Goal: Navigation & Orientation: Find specific page/section

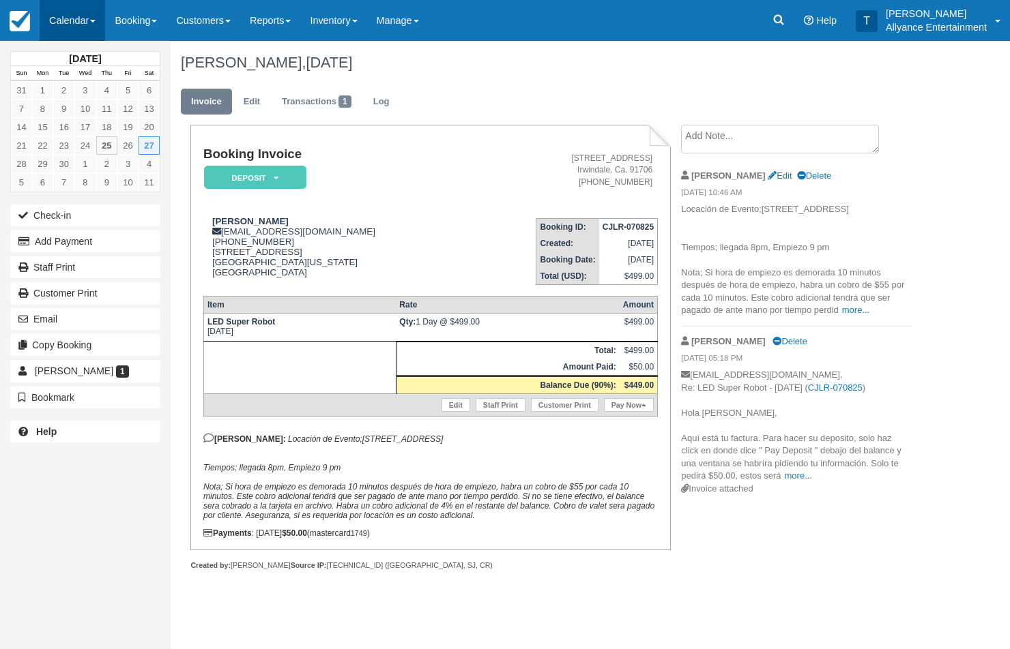
click at [58, 23] on link "Calendar" at bounding box center [72, 20] width 65 height 41
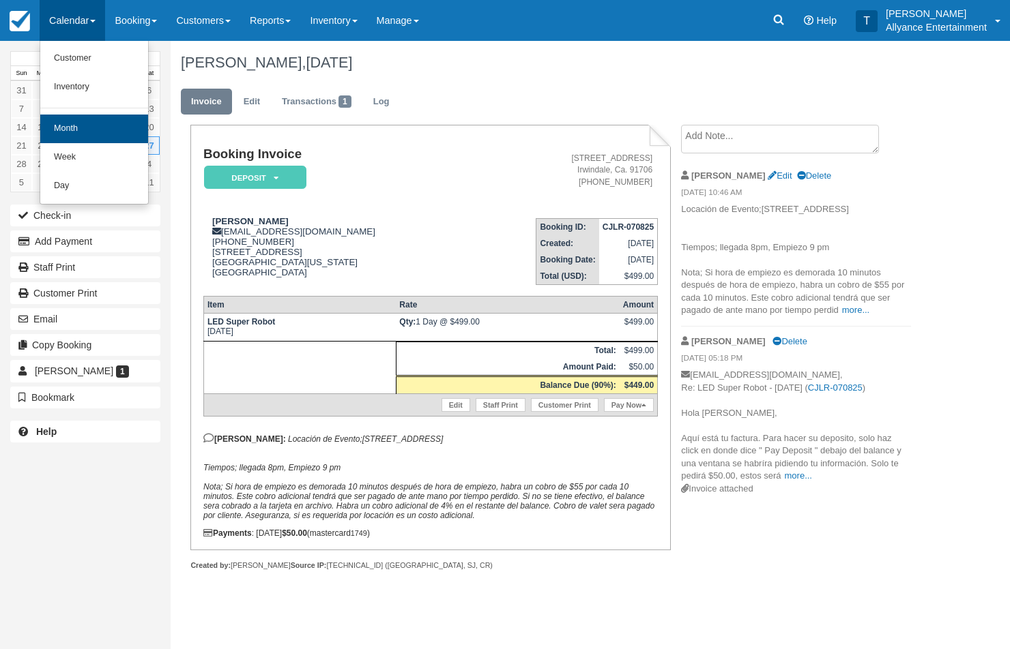
click at [69, 126] on link "Month" at bounding box center [94, 129] width 108 height 29
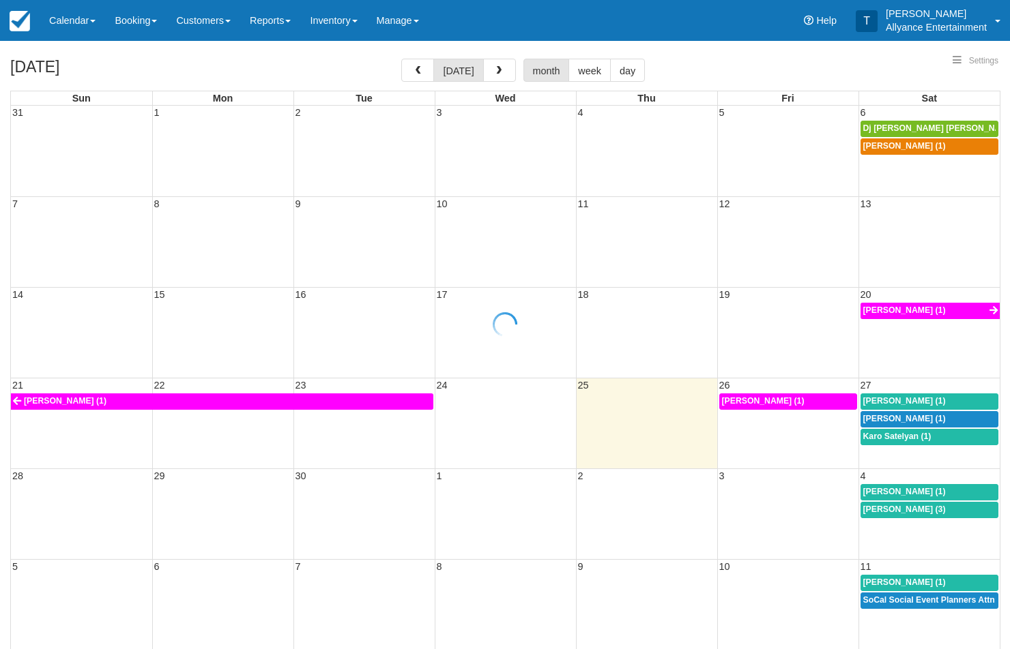
select select
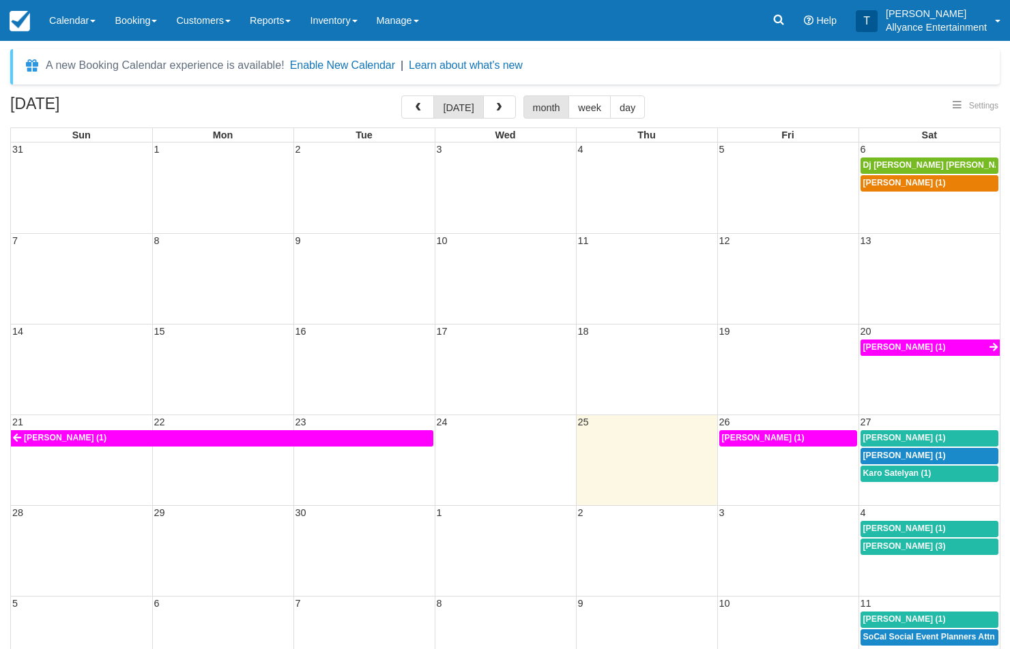
select select
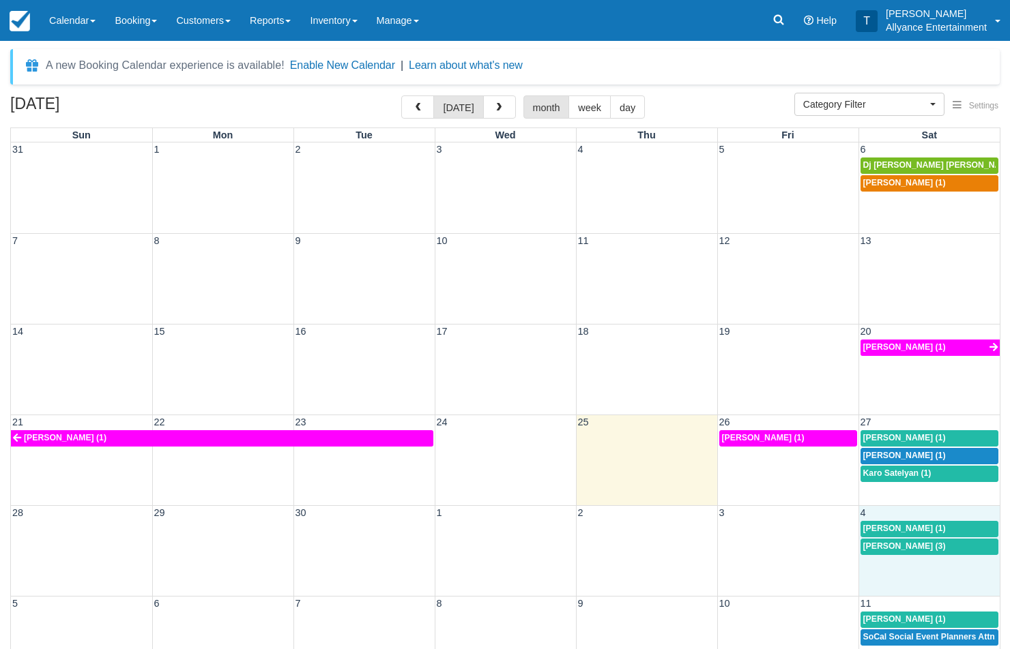
click at [905, 575] on div "28 29 30 1 2 3 4 Blanca Munguia (1) Evelin Molina (3)" at bounding box center [505, 550] width 988 height 91
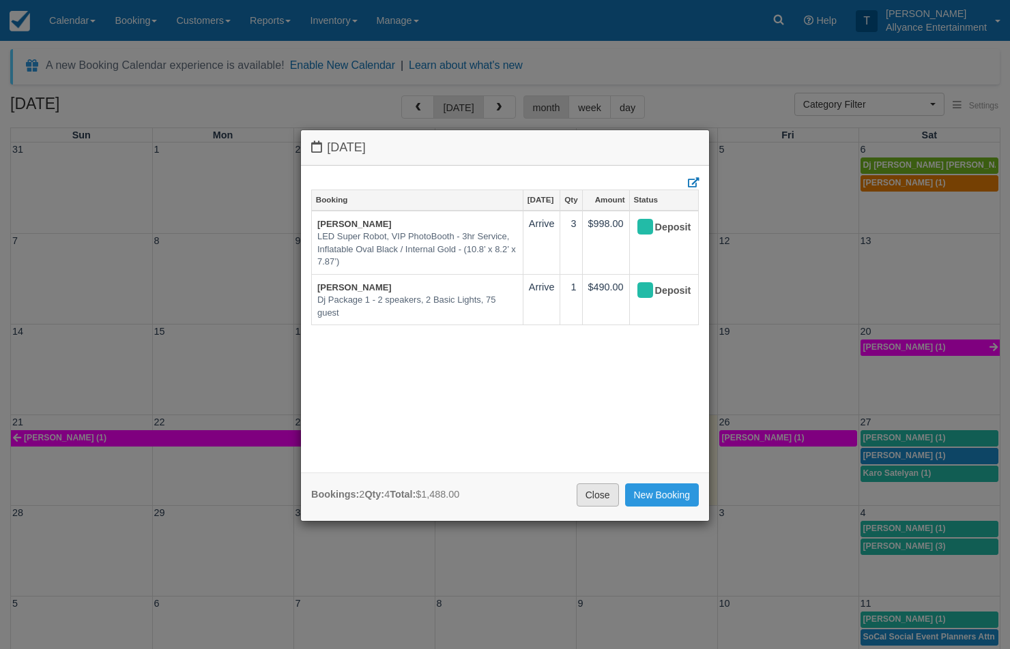
click at [594, 499] on link "Close" at bounding box center [597, 495] width 42 height 23
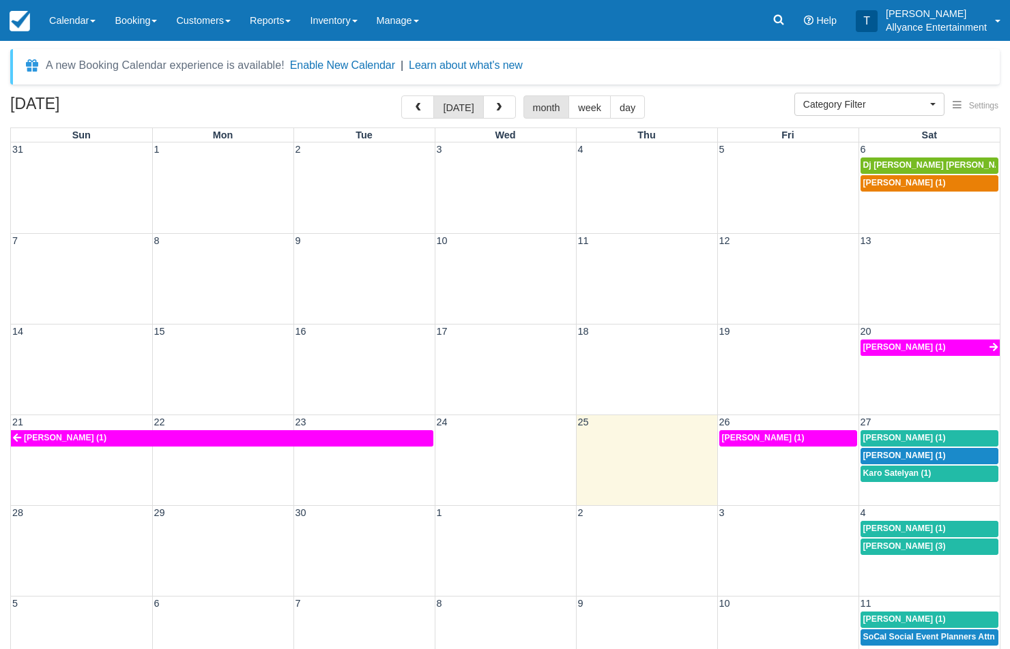
click at [885, 544] on span "[PERSON_NAME] (3)" at bounding box center [904, 547] width 83 height 10
select select
click at [930, 526] on span "Blanca Munguia (1)" at bounding box center [904, 529] width 83 height 10
select select
click at [895, 574] on div "28 29 30 1 2 3 4 Blanca Munguia (1) Evelin Molina (3)" at bounding box center [505, 550] width 988 height 91
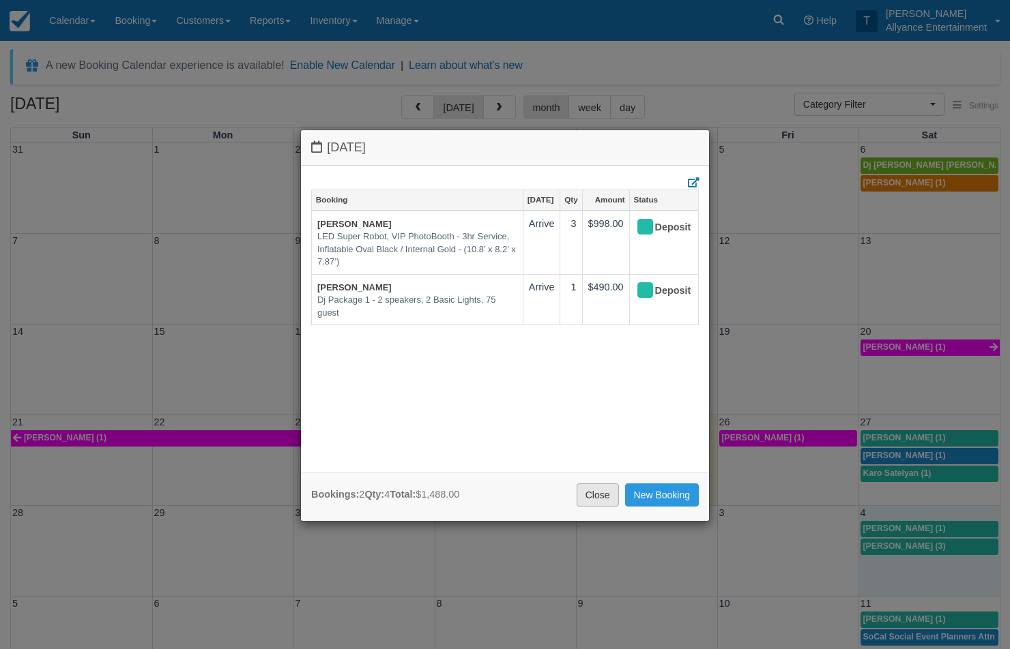
click at [592, 494] on link "Close" at bounding box center [597, 495] width 42 height 23
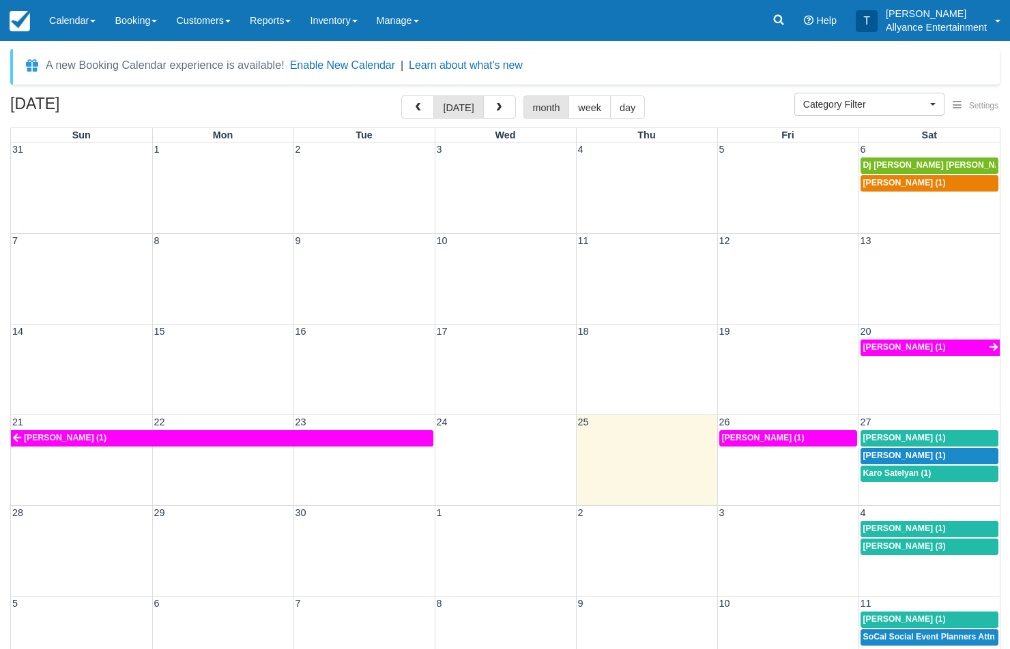
click at [898, 486] on div "21 22 23 24 25 26 27 Jose A Barros (1) Jose A Barros (1) Angela Arista (1) Javi…" at bounding box center [505, 460] width 988 height 91
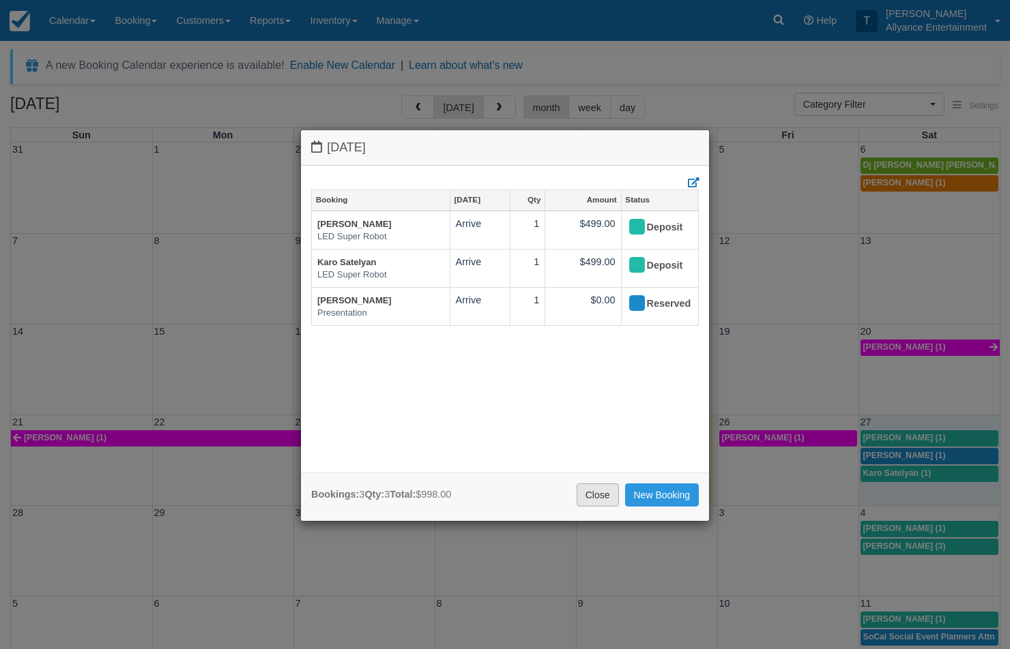
click at [588, 490] on link "Close" at bounding box center [597, 495] width 42 height 23
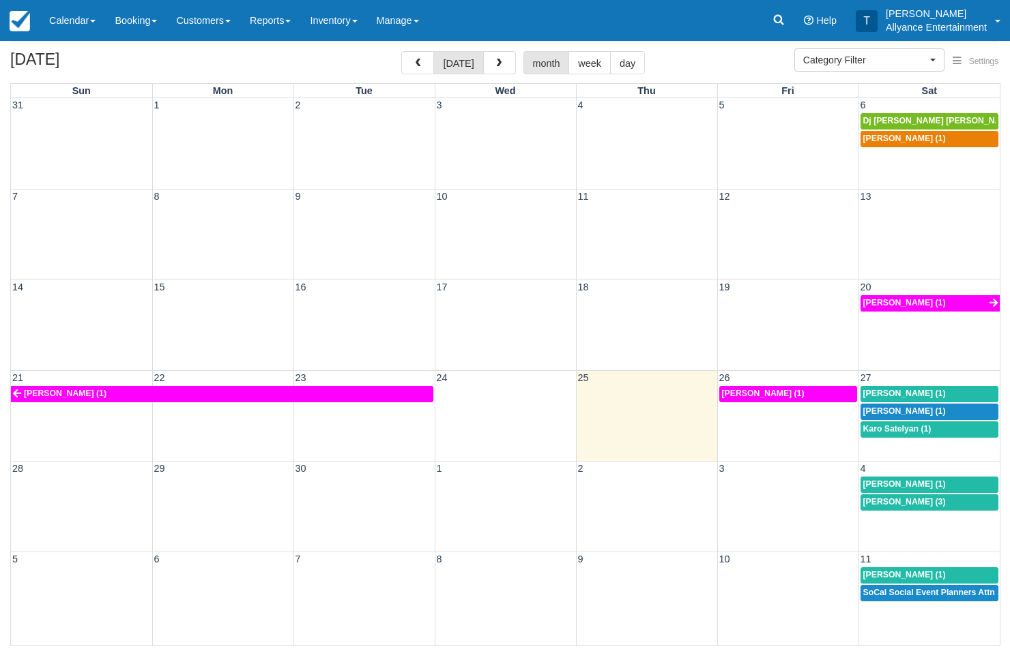
scroll to position [44, 0]
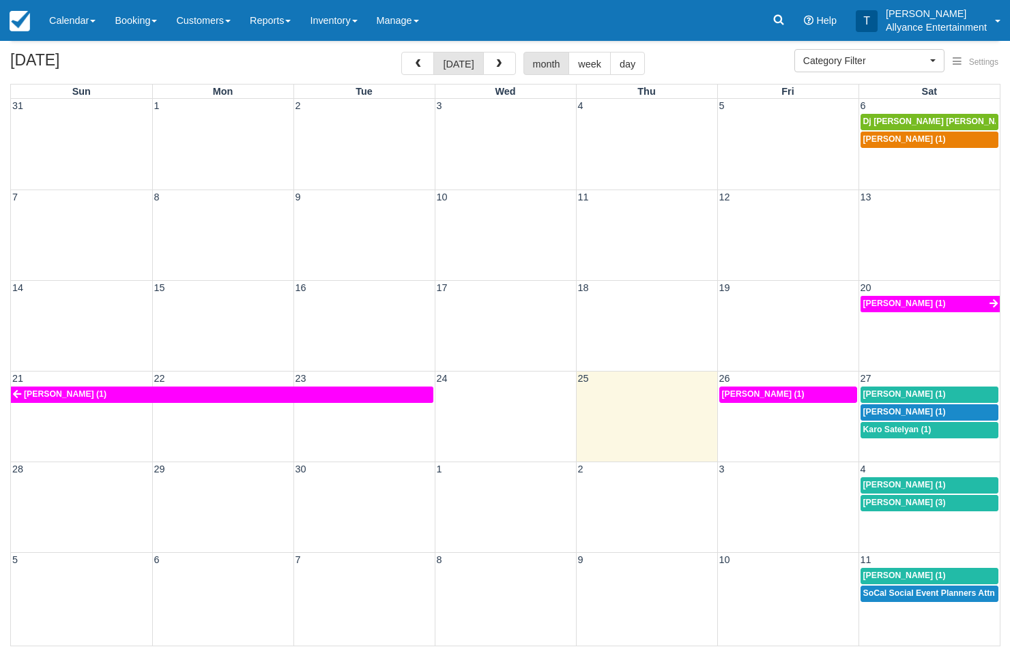
click at [883, 608] on div "5 6 7 8 9 10 11 Goar Karapetian (1) SoCal Social Event Planners Attn; Janine (2)" at bounding box center [505, 599] width 988 height 93
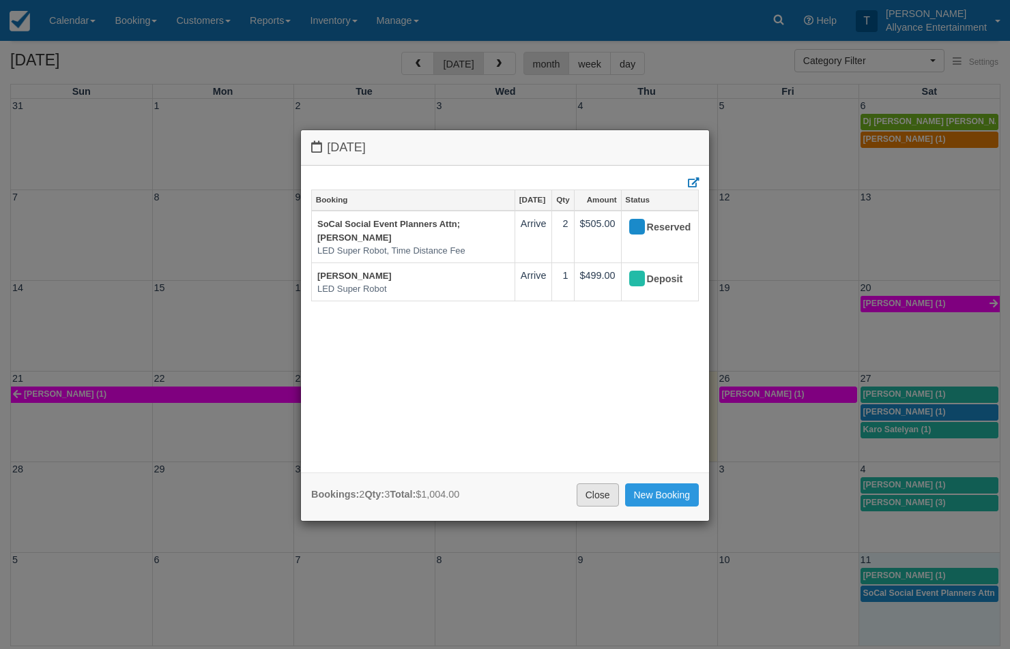
click at [598, 497] on link "Close" at bounding box center [597, 495] width 42 height 23
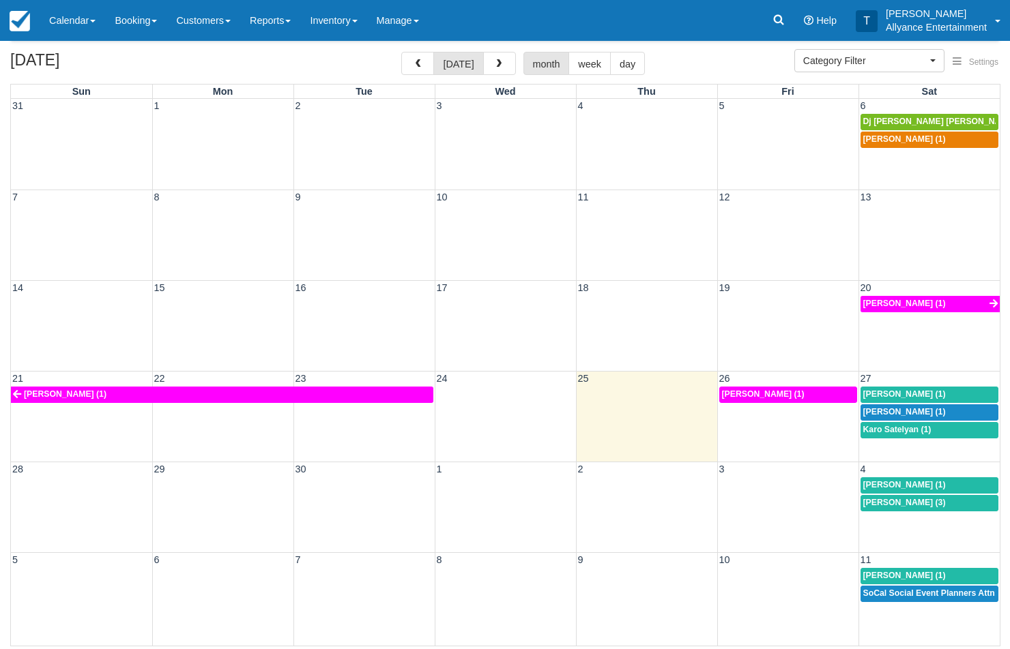
click at [879, 425] on span "Karo Satelyan (1)" at bounding box center [897, 430] width 68 height 10
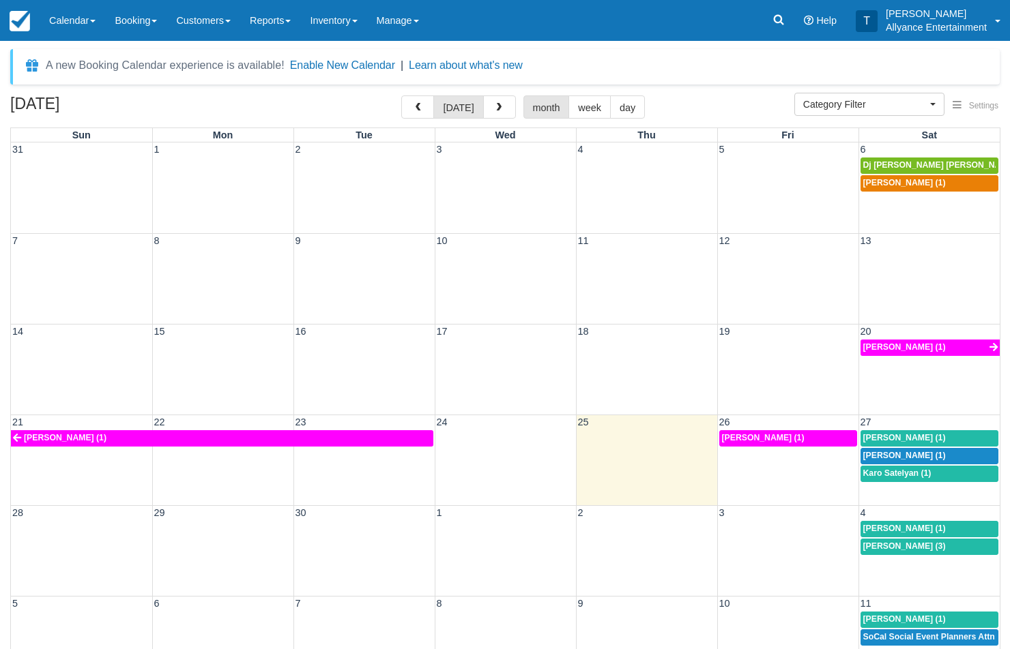
select select
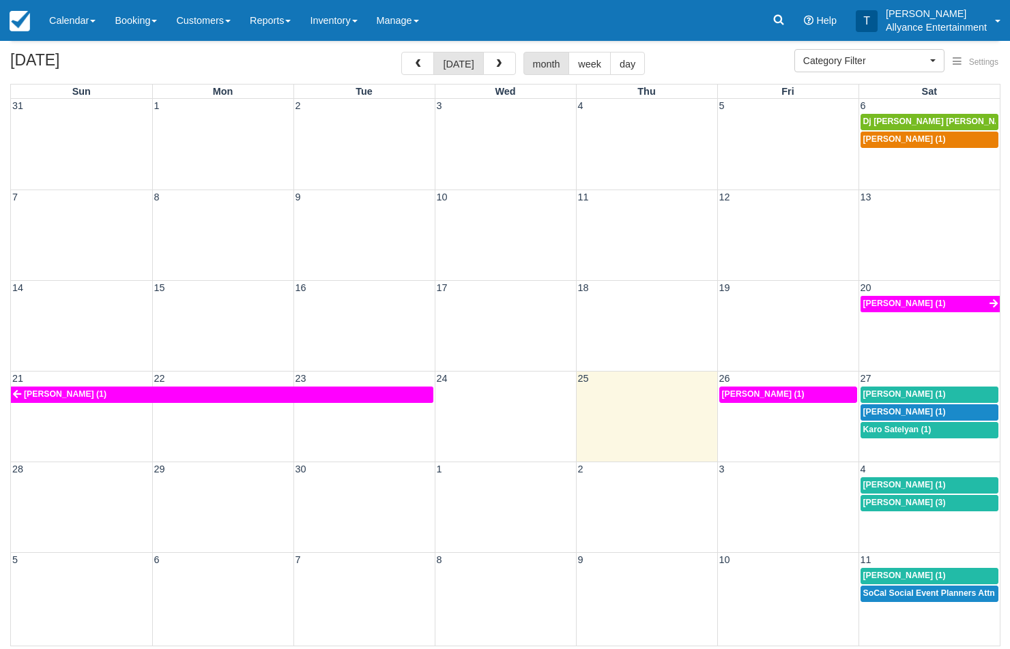
click at [895, 389] on span "Angela Arista (1)" at bounding box center [904, 394] width 83 height 10
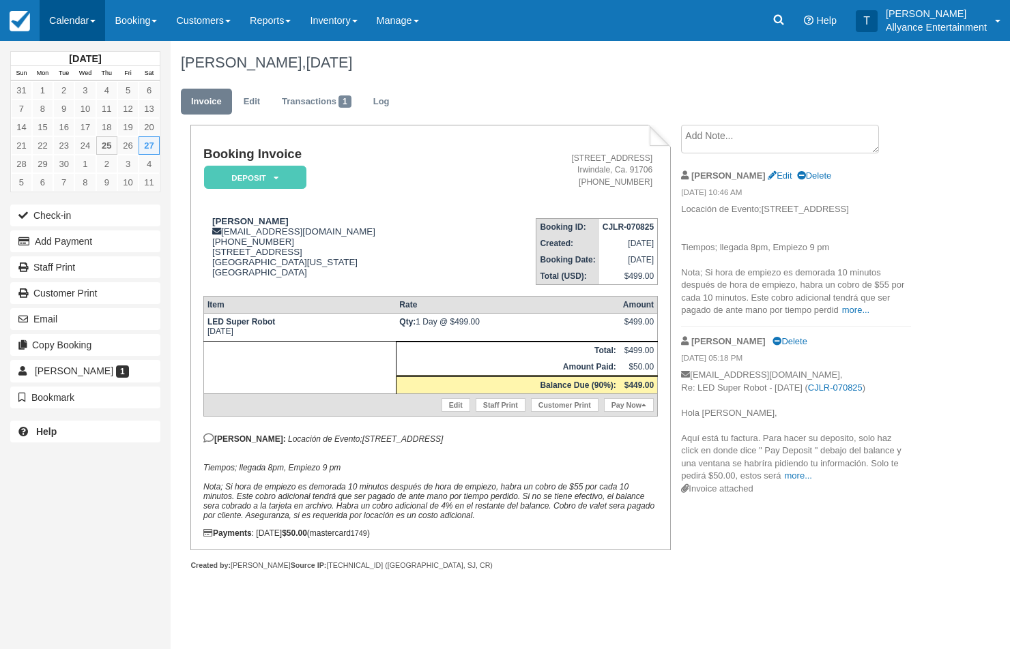
click at [76, 25] on link "Calendar" at bounding box center [72, 20] width 65 height 41
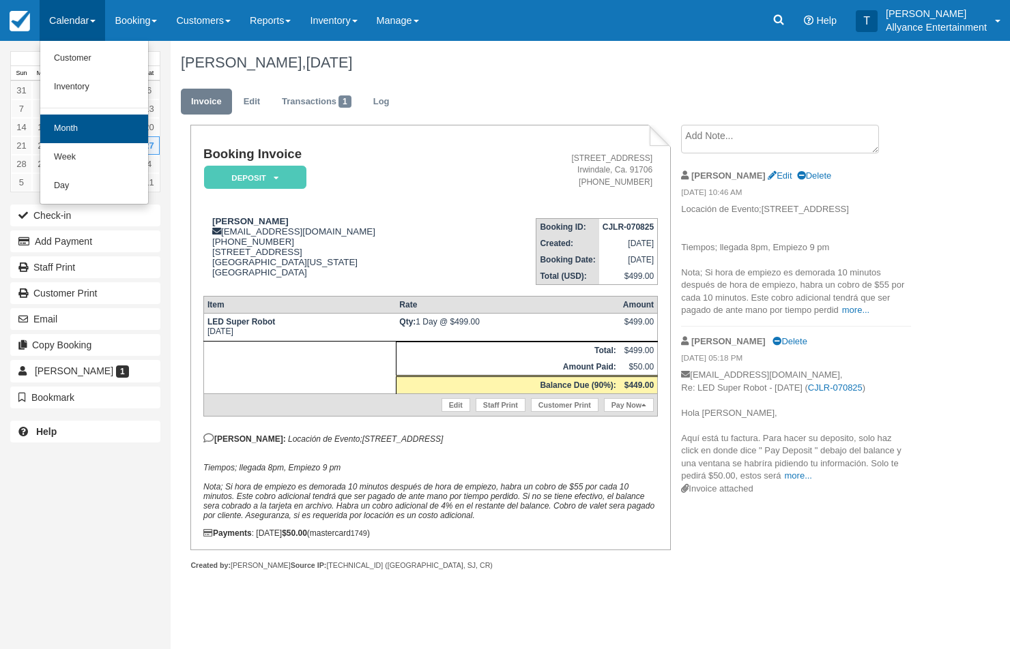
click at [70, 122] on link "Month" at bounding box center [94, 129] width 108 height 29
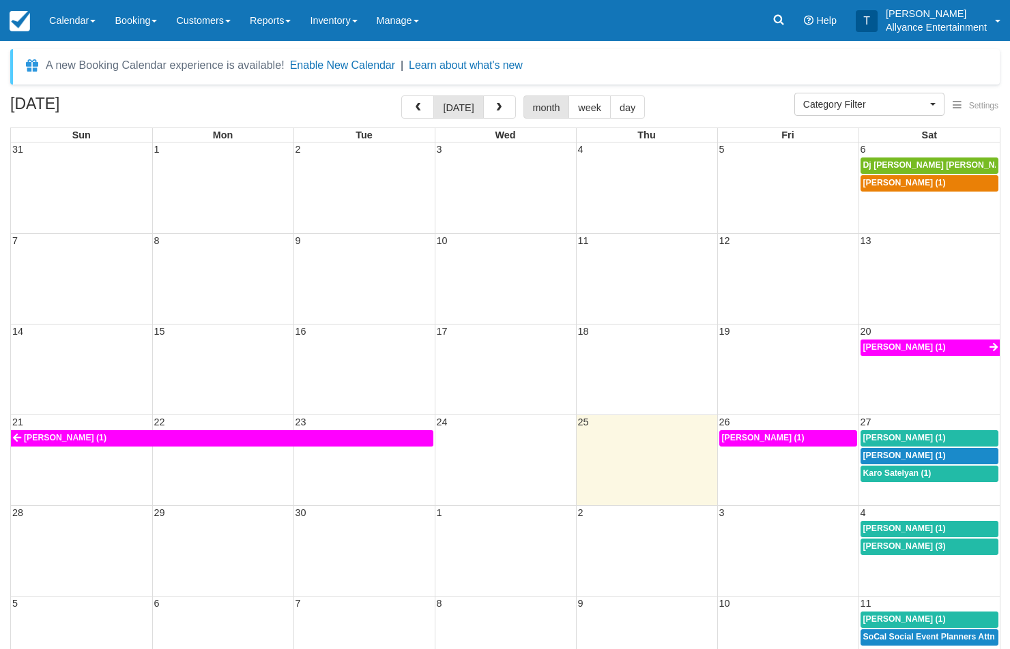
select select
click at [877, 420] on td "27" at bounding box center [928, 422] width 141 height 14
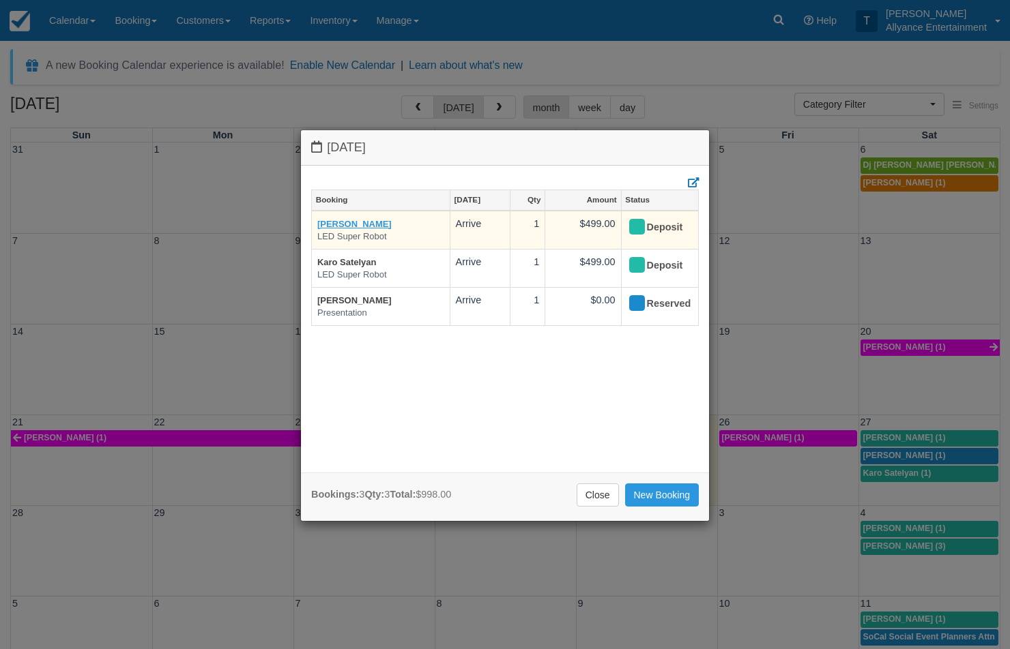
click at [367, 219] on link "[PERSON_NAME]" at bounding box center [354, 224] width 74 height 10
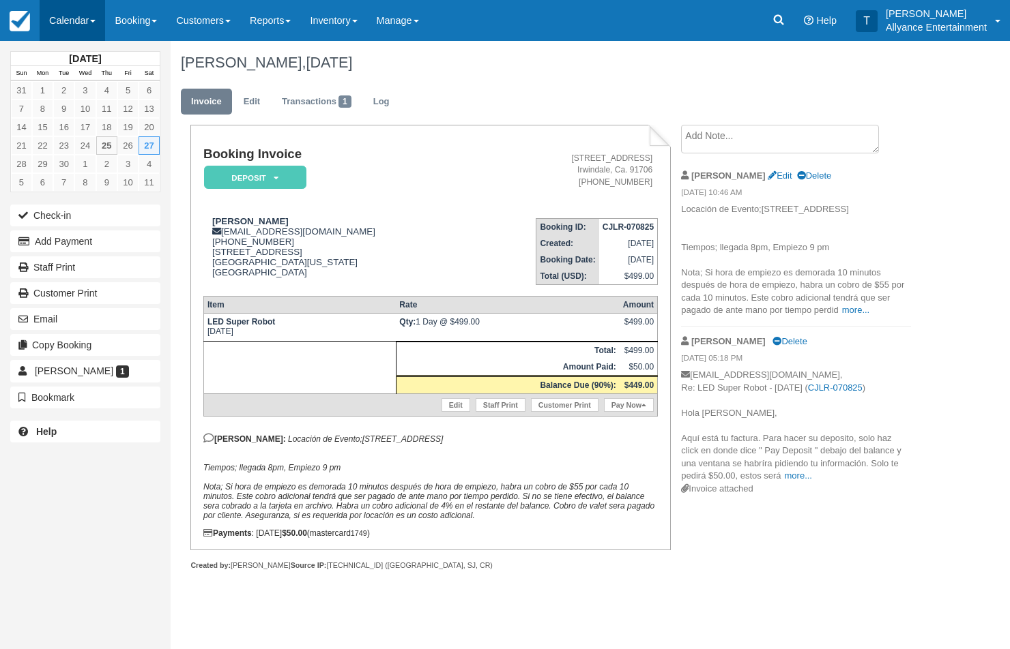
click at [63, 17] on link "Calendar" at bounding box center [72, 20] width 65 height 41
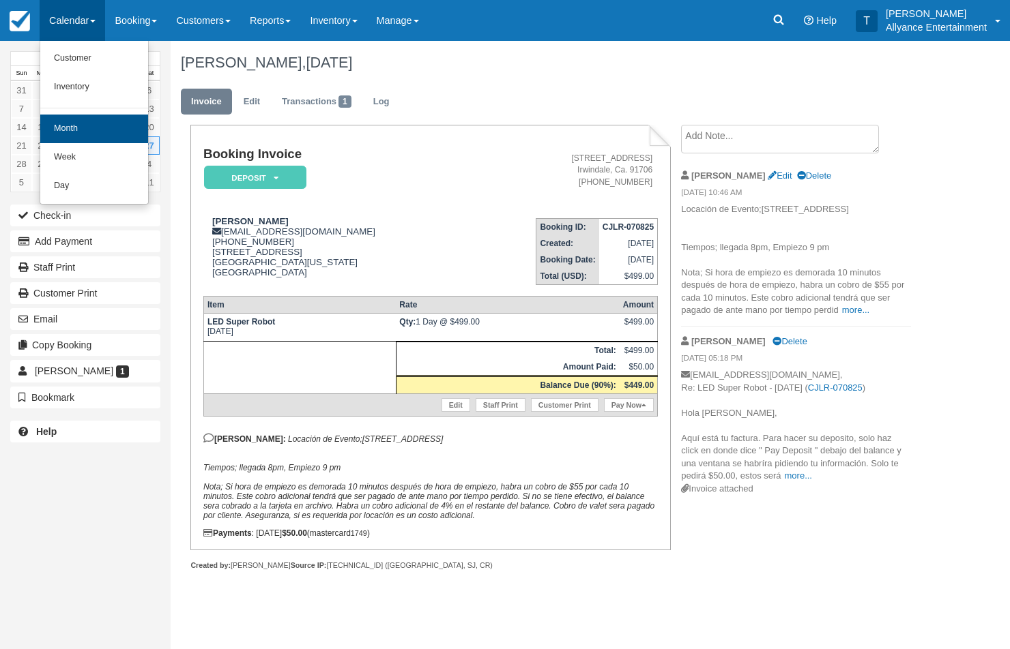
click at [68, 130] on link "Month" at bounding box center [94, 129] width 108 height 29
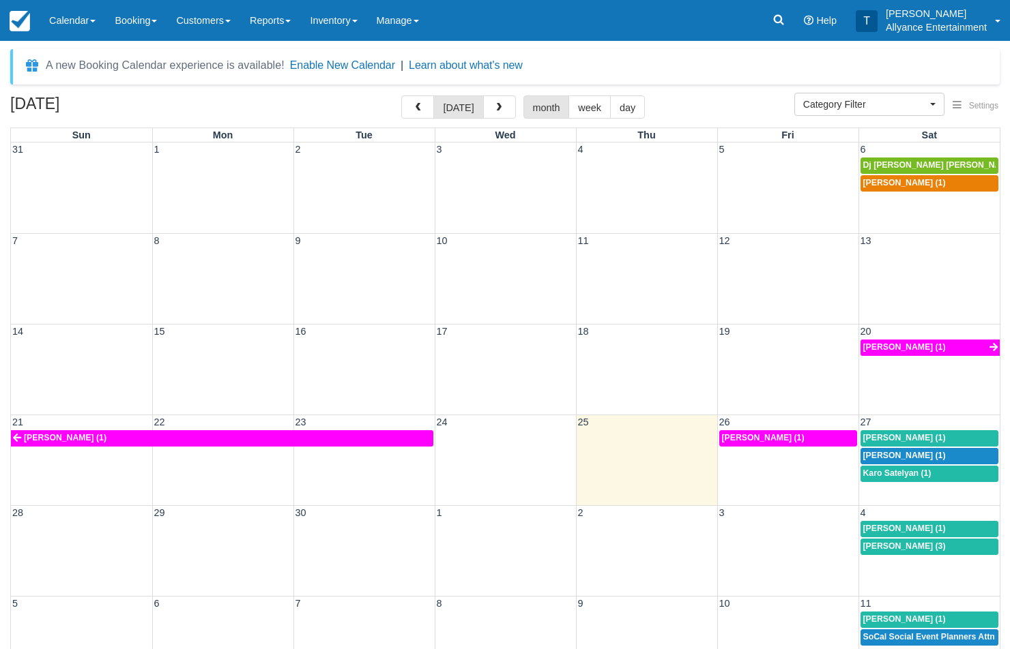
select select
